Goal: Task Accomplishment & Management: Use online tool/utility

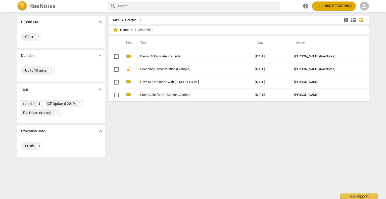
click at [333, 7] on span "add Add recording" at bounding box center [334, 6] width 36 height 6
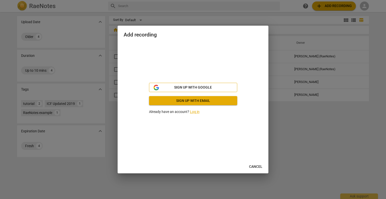
click at [198, 87] on span "Sign up with Google" at bounding box center [193, 87] width 38 height 5
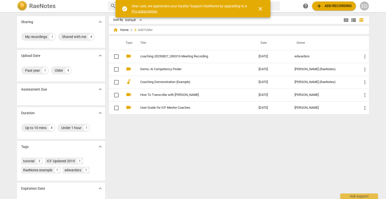
click at [260, 9] on span "close" at bounding box center [260, 9] width 6 height 6
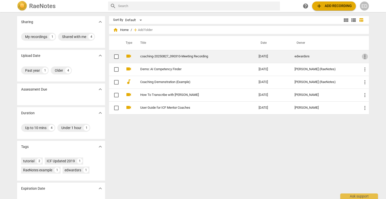
click at [364, 55] on span "more_vert" at bounding box center [365, 57] width 6 height 6
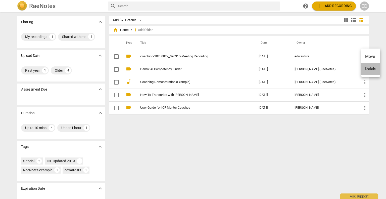
click at [370, 66] on li "Delete" at bounding box center [370, 69] width 19 height 12
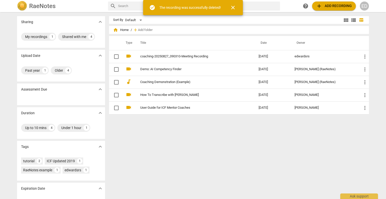
drag, startPoint x: 370, startPoint y: 66, endPoint x: 278, endPoint y: -30, distance: 133.3
click at [278, 0] on html "RaeNotes search help add Add recording ED Sharing expand_more My recordings 1 S…" at bounding box center [193, 0] width 386 height 0
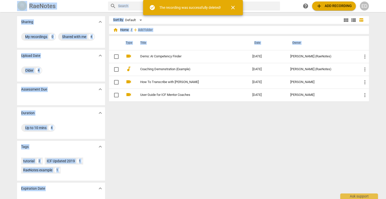
click at [231, 151] on div "Sort By Default view_module view_list table_chart home Home / add Add folder Ty…" at bounding box center [241, 105] width 264 height 179
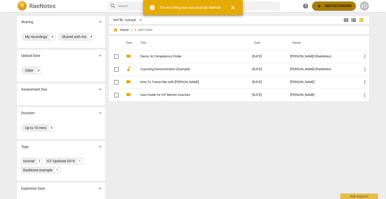
click at [326, 5] on span "add Add recording" at bounding box center [334, 6] width 36 height 6
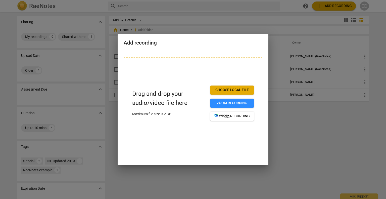
click at [224, 91] on span "Choose local file" at bounding box center [231, 89] width 35 height 5
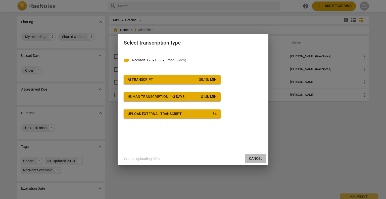
click at [259, 159] on span "Cancel" at bounding box center [255, 158] width 13 height 5
